Goal: Information Seeking & Learning: Find specific page/section

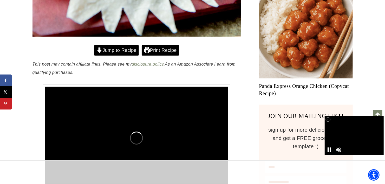
click at [119, 49] on link "Jump to Recipe" at bounding box center [116, 50] width 45 height 11
